Goal: Task Accomplishment & Management: Manage account settings

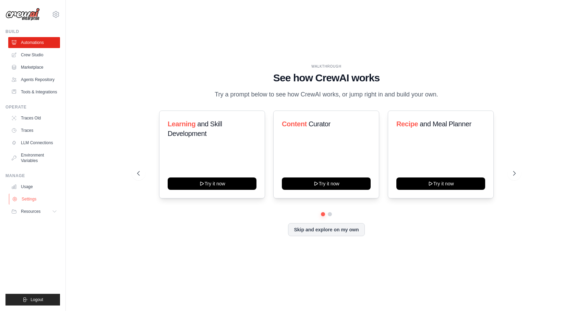
click at [28, 197] on link "Settings" at bounding box center [35, 198] width 52 height 11
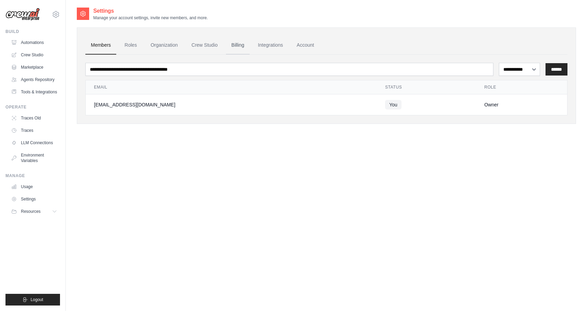
click at [236, 45] on link "Billing" at bounding box center [238, 45] width 24 height 19
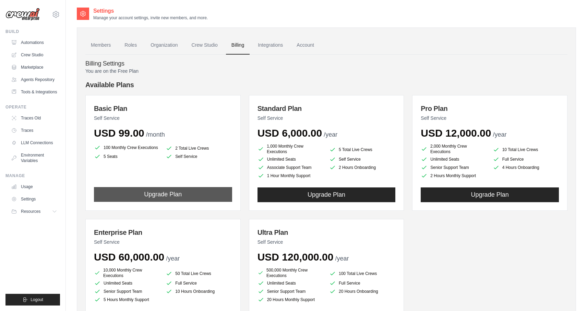
click at [155, 193] on button "Upgrade Plan" at bounding box center [163, 194] width 138 height 15
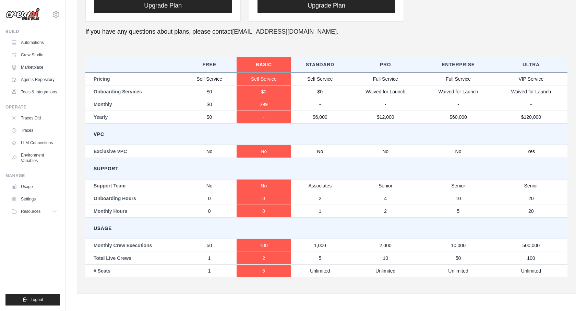
scroll to position [313, 0]
